Goal: Task Accomplishment & Management: Manage account settings

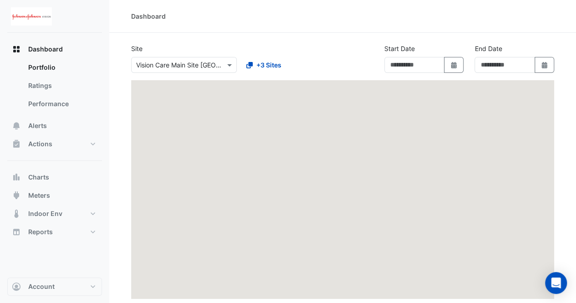
type input "**********"
click at [70, 149] on button "Actions" at bounding box center [54, 144] width 95 height 18
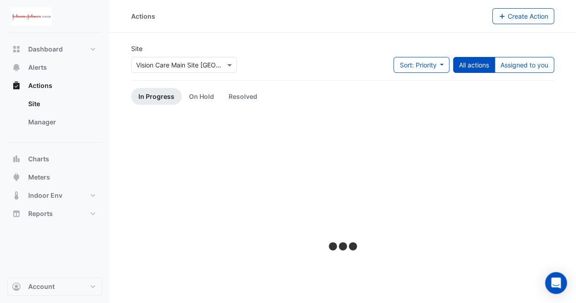
click at [44, 137] on div "Actions Site Manager" at bounding box center [54, 110] width 95 height 66
click at [42, 122] on link "Manager" at bounding box center [61, 122] width 81 height 18
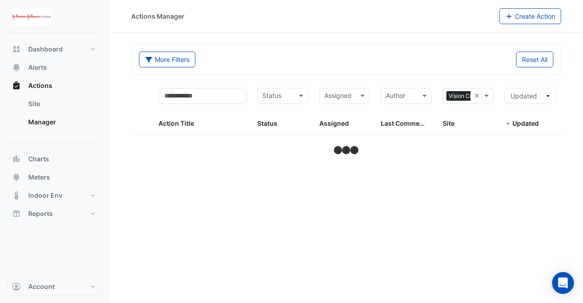
click at [197, 94] on input "text" at bounding box center [203, 96] width 88 height 16
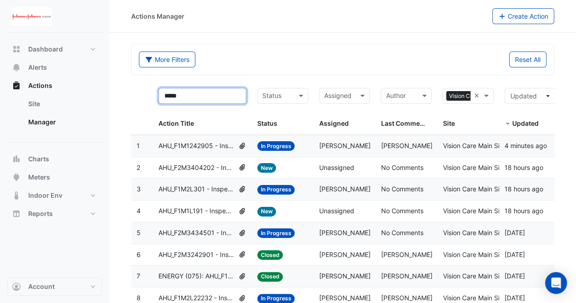
type input "*****"
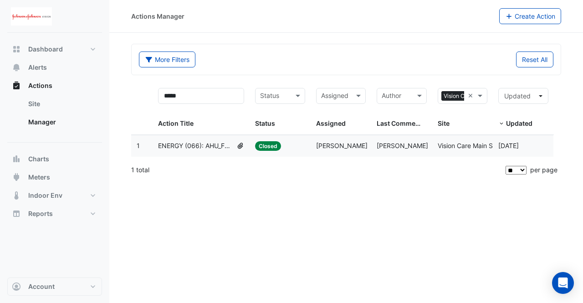
click at [207, 148] on span "ENERGY (066): AHU_F1M2L301 - Inspect Chilled Water Valve Leak [BEEP]" at bounding box center [195, 146] width 75 height 10
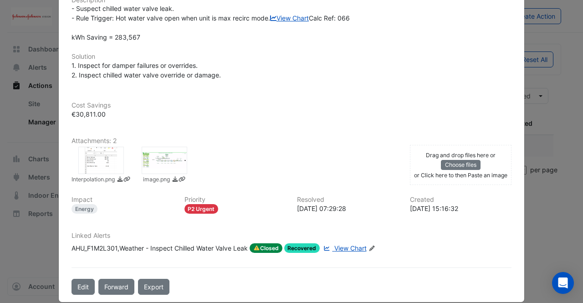
scroll to position [274, 0]
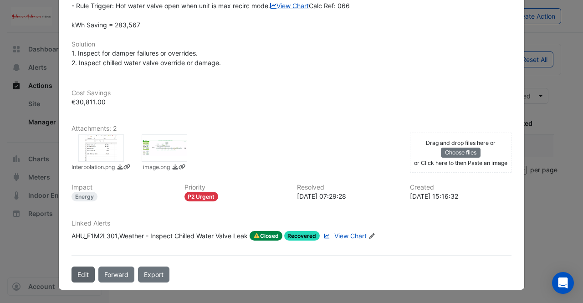
click at [78, 275] on button "Edit" at bounding box center [83, 275] width 23 height 16
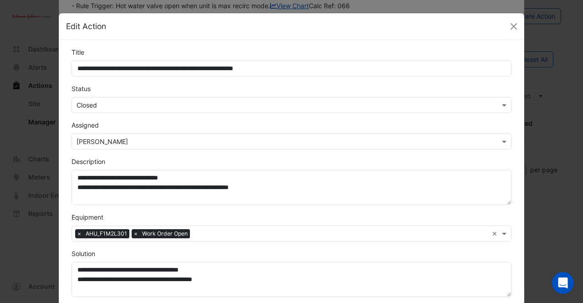
scroll to position [255, 0]
drag, startPoint x: 139, startPoint y: 117, endPoint x: 139, endPoint y: 111, distance: 6.4
click at [139, 111] on form "**********" at bounding box center [292, 288] width 440 height 483
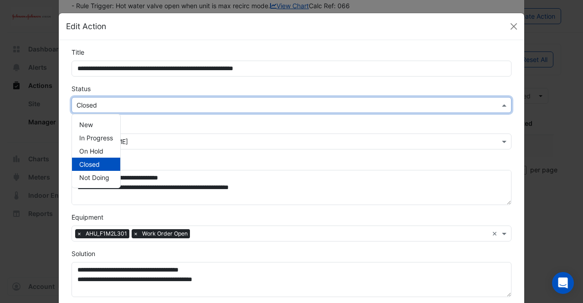
click at [139, 111] on div "Select Status × Closed" at bounding box center [292, 105] width 440 height 16
click at [93, 149] on span "On Hold" at bounding box center [91, 151] width 24 height 8
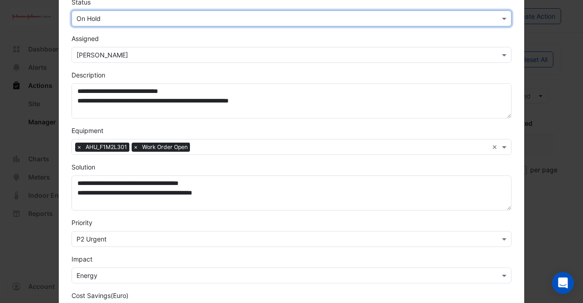
scroll to position [232, 0]
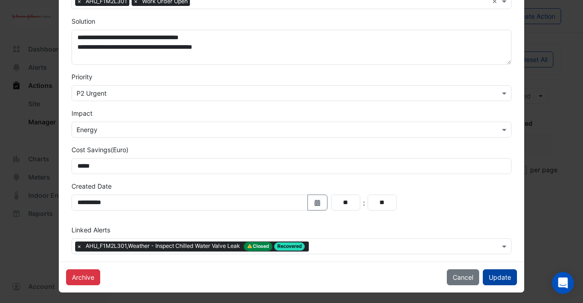
click at [504, 275] on button "Update" at bounding box center [500, 277] width 34 height 16
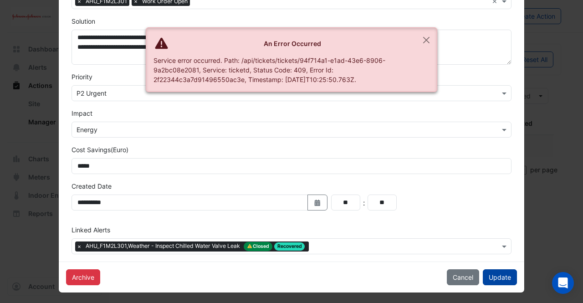
click at [490, 275] on button "Update" at bounding box center [500, 277] width 34 height 16
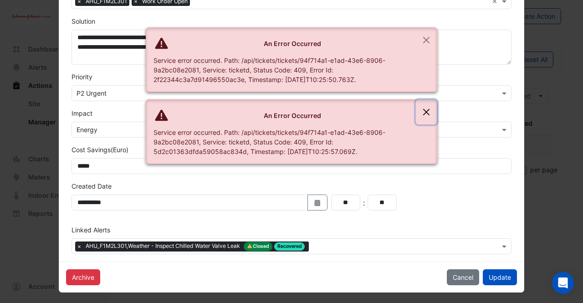
click at [431, 113] on button "Close" at bounding box center [426, 112] width 21 height 25
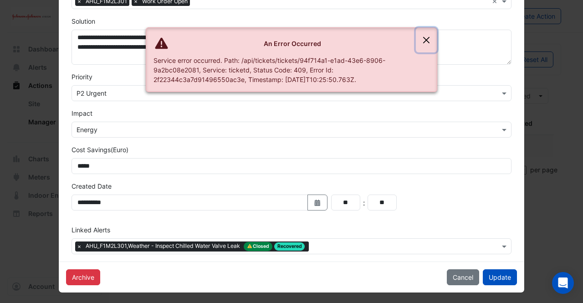
click at [427, 31] on button "Close" at bounding box center [426, 40] width 21 height 25
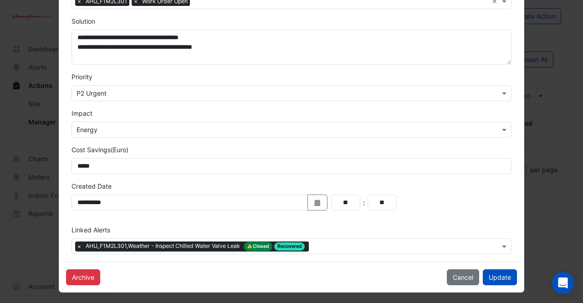
scroll to position [0, 0]
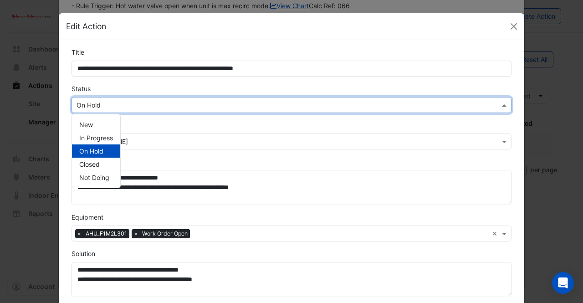
click at [170, 110] on div "Select Status × On Hold" at bounding box center [292, 105] width 440 height 16
click at [160, 130] on div "Assigned Select Assignee × [PERSON_NAME]" at bounding box center [291, 134] width 451 height 29
click at [316, 105] on input "text" at bounding box center [283, 106] width 412 height 10
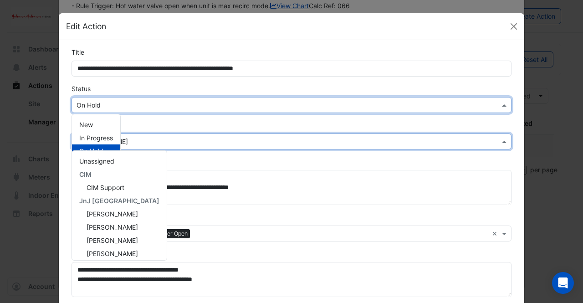
click at [262, 134] on div "Select Assignee × [PERSON_NAME]" at bounding box center [292, 142] width 440 height 16
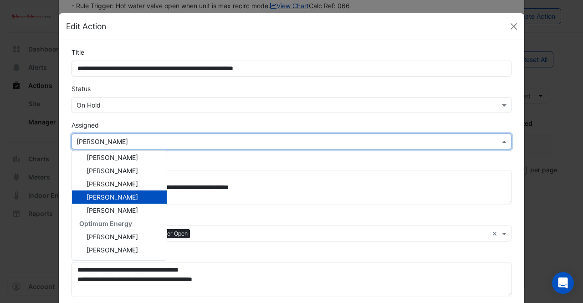
click at [221, 121] on div "Assigned Select Assignee × [PERSON_NAME] Unassigned CIM CIM Support JnJ Ireland…" at bounding box center [291, 134] width 451 height 29
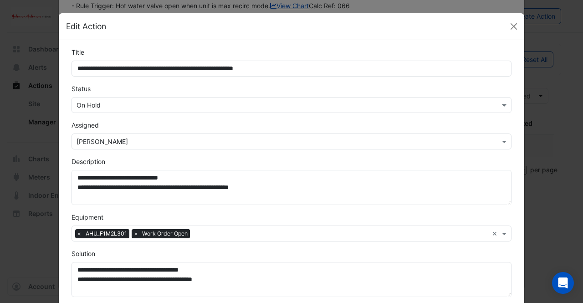
drag, startPoint x: 221, startPoint y: 121, endPoint x: 216, endPoint y: 106, distance: 15.7
click at [216, 106] on input "text" at bounding box center [283, 106] width 412 height 10
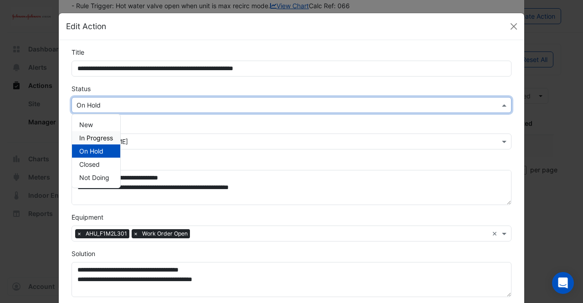
click at [95, 138] on span "In Progress" at bounding box center [96, 138] width 34 height 8
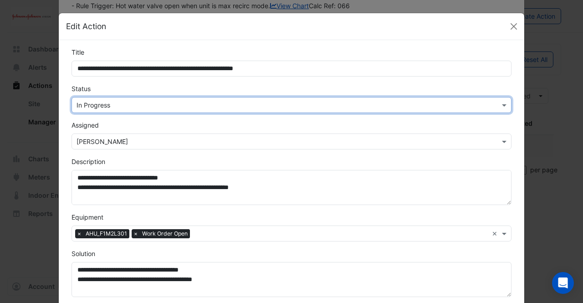
scroll to position [67, 0]
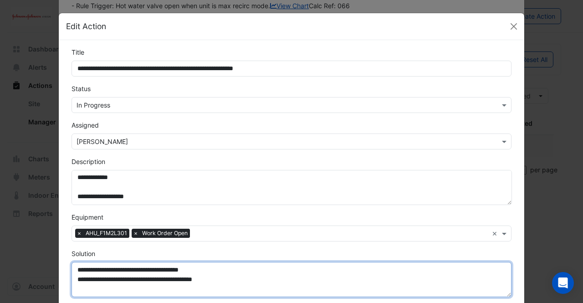
click at [402, 281] on textarea "**********" at bounding box center [292, 279] width 440 height 35
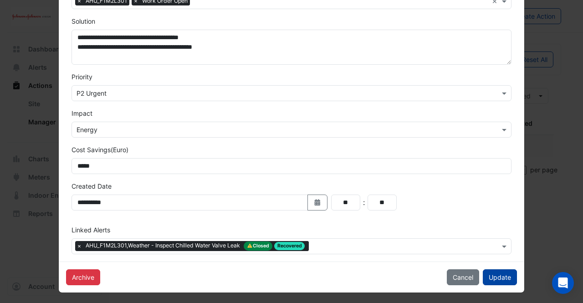
click at [497, 280] on button "Update" at bounding box center [500, 277] width 34 height 16
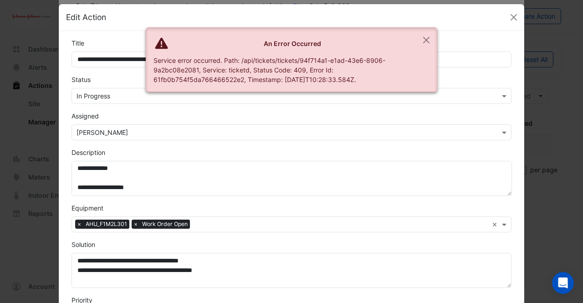
scroll to position [0, 0]
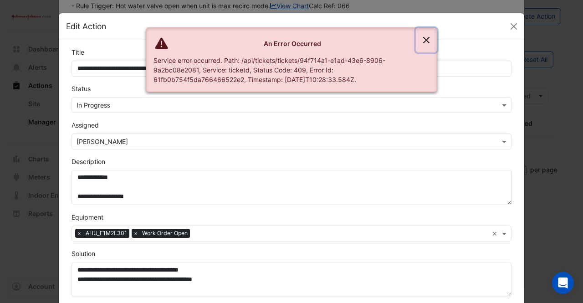
click at [427, 38] on button "Close" at bounding box center [426, 40] width 21 height 25
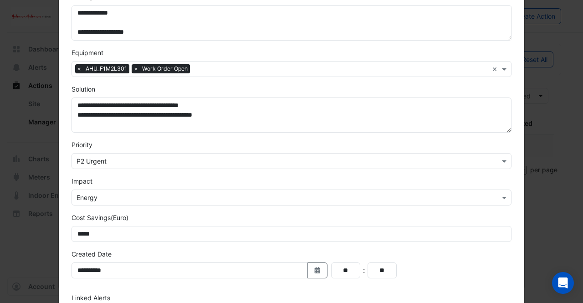
scroll to position [232, 0]
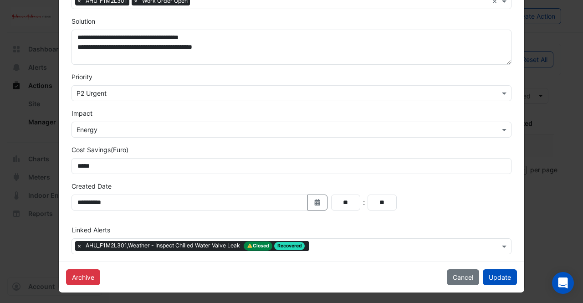
click at [75, 246] on span "×" at bounding box center [79, 246] width 8 height 9
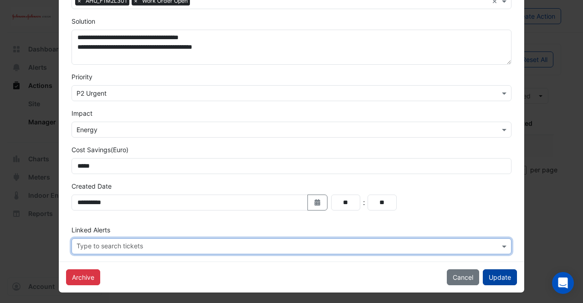
click at [495, 275] on button "Update" at bounding box center [500, 277] width 34 height 16
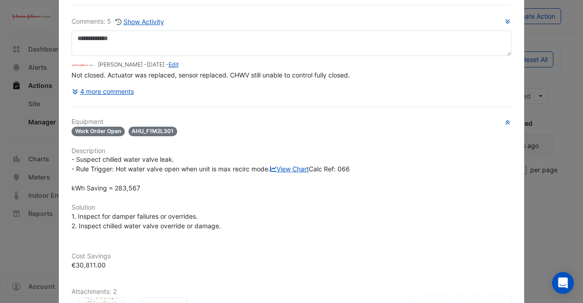
scroll to position [0, 0]
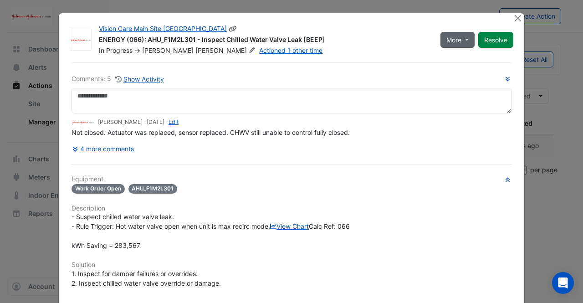
click at [458, 38] on span "More" at bounding box center [454, 40] width 15 height 10
click at [458, 56] on button "On Hold" at bounding box center [474, 58] width 72 height 13
click at [412, 40] on div "ENERGY (066): AHU_F1M2L301 - Inspect Chilled Water Valve Leak [BEEP]" at bounding box center [264, 40] width 331 height 11
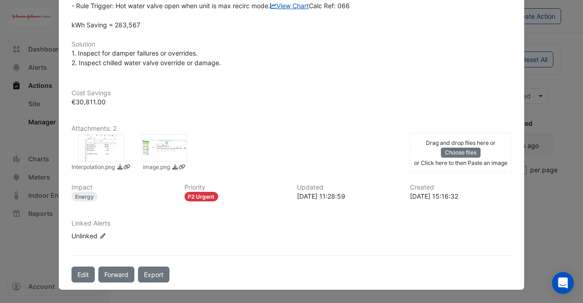
scroll to position [255, 0]
click at [101, 235] on icon at bounding box center [102, 235] width 5 height 5
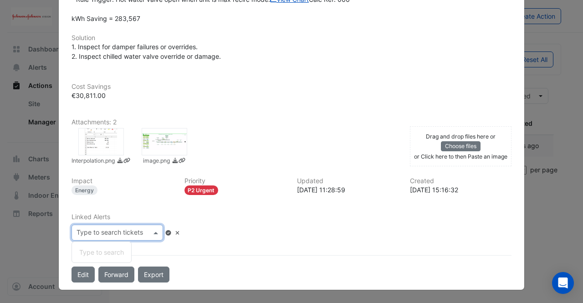
click at [125, 237] on input "text" at bounding box center [114, 234] width 75 height 10
click at [107, 255] on div "Type to search" at bounding box center [101, 252] width 59 height 13
click at [115, 238] on input "text" at bounding box center [114, 234] width 75 height 10
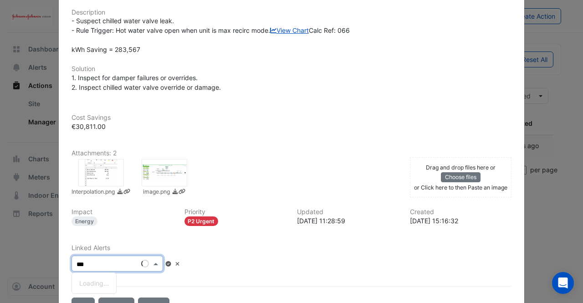
scroll to position [262, 0]
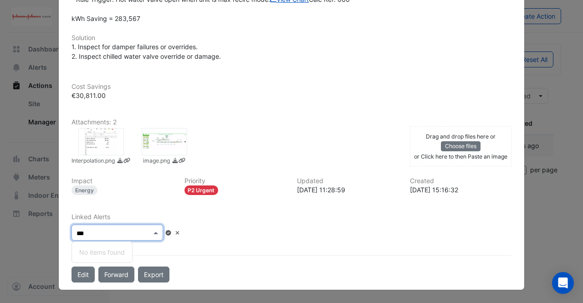
type input "***"
click at [200, 262] on div "Comments: 5 Show Activity [PERSON_NAME] - [DATE] - Edit Not closed. Actuator wa…" at bounding box center [291, 58] width 451 height 447
click at [180, 233] on icon at bounding box center [178, 233] width 4 height 4
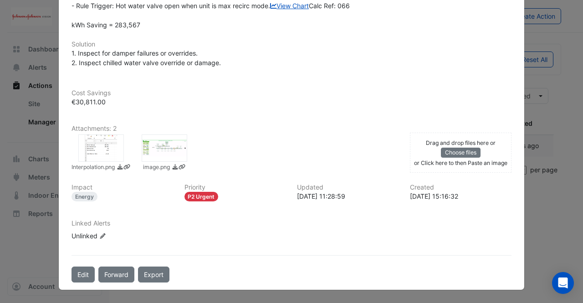
scroll to position [255, 0]
click at [99, 235] on icon "Edit Linked Alerts" at bounding box center [102, 235] width 7 height 5
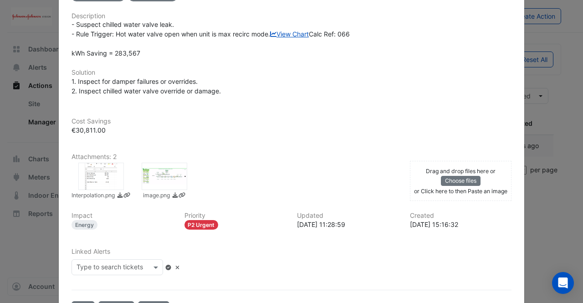
scroll to position [262, 0]
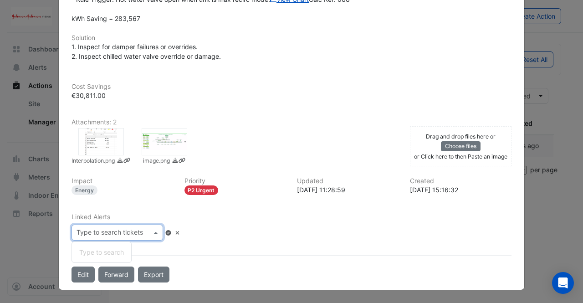
click at [105, 235] on input "text" at bounding box center [114, 234] width 75 height 10
type input "**********"
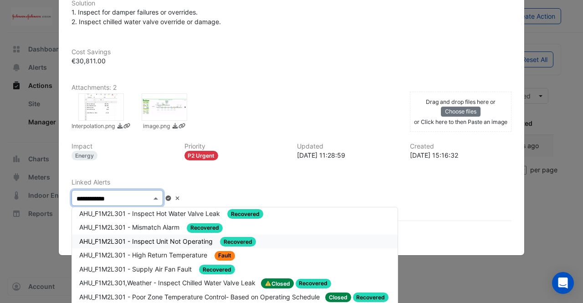
scroll to position [0, 0]
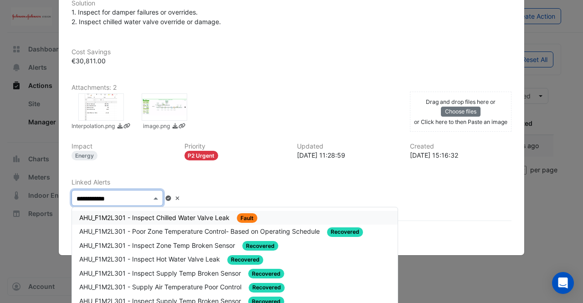
click at [175, 221] on span "AHU_F1M2L301 - Inspect Chilled Water Valve Leak" at bounding box center [155, 218] width 152 height 8
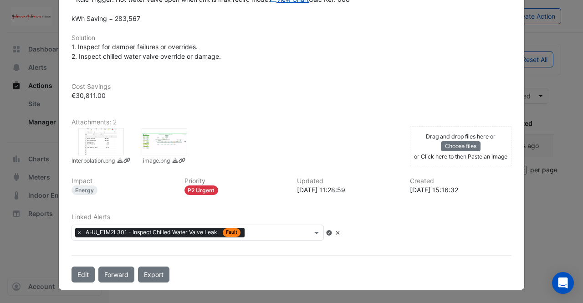
click at [417, 244] on div "Linked Alerts Type to search tickets × AHU_F1M2L301 - Inspect Chilled Water Val…" at bounding box center [291, 230] width 451 height 35
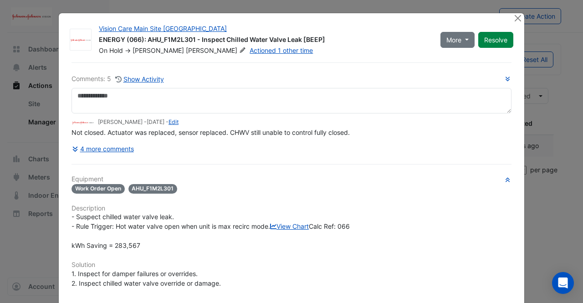
scroll to position [262, 0]
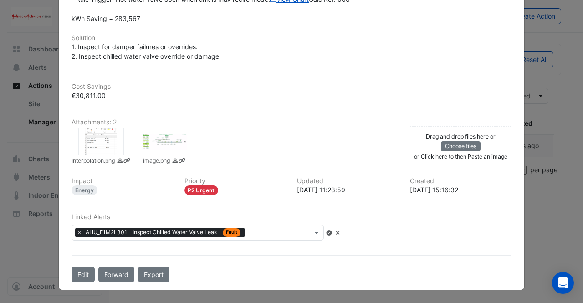
click at [292, 252] on div "Comments: 5 Show Activity [PERSON_NAME] - [DATE] - Edit Not closed. Actuator wa…" at bounding box center [291, 58] width 451 height 447
click at [419, 217] on h6 "Linked Alerts" at bounding box center [292, 217] width 440 height 8
click at [333, 234] on icon at bounding box center [329, 232] width 7 height 5
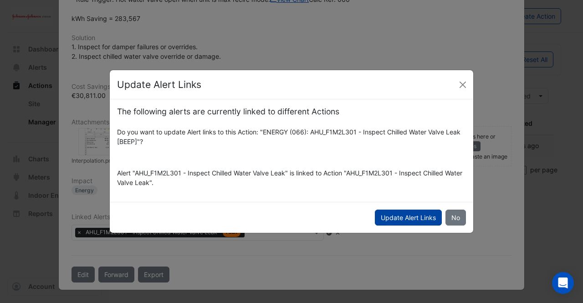
click at [392, 219] on button "Update Alert Links" at bounding box center [408, 218] width 67 height 16
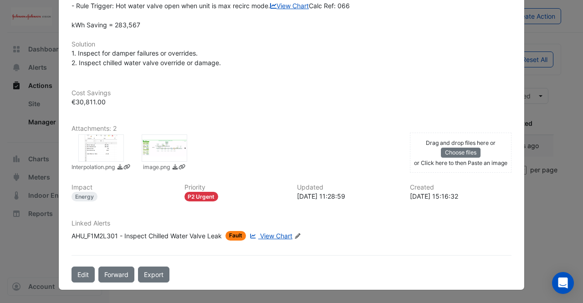
click at [273, 236] on span "View Chart" at bounding box center [276, 236] width 32 height 8
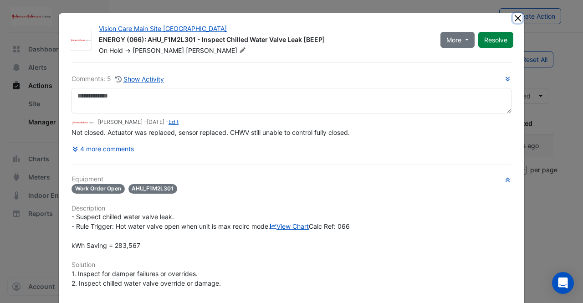
click at [513, 20] on button "Close" at bounding box center [518, 18] width 10 height 10
